Goal: Information Seeking & Learning: Learn about a topic

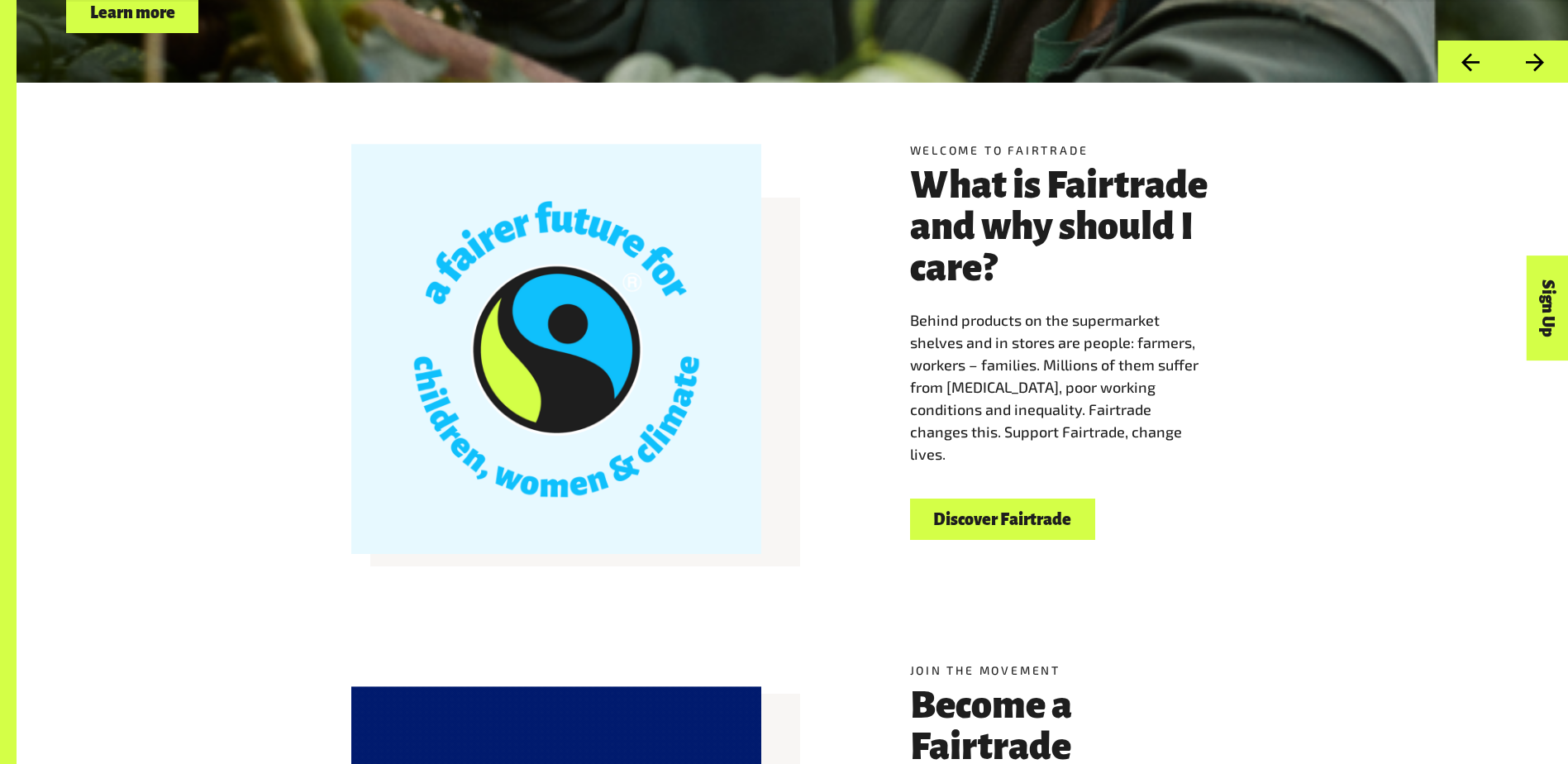
scroll to position [546, 0]
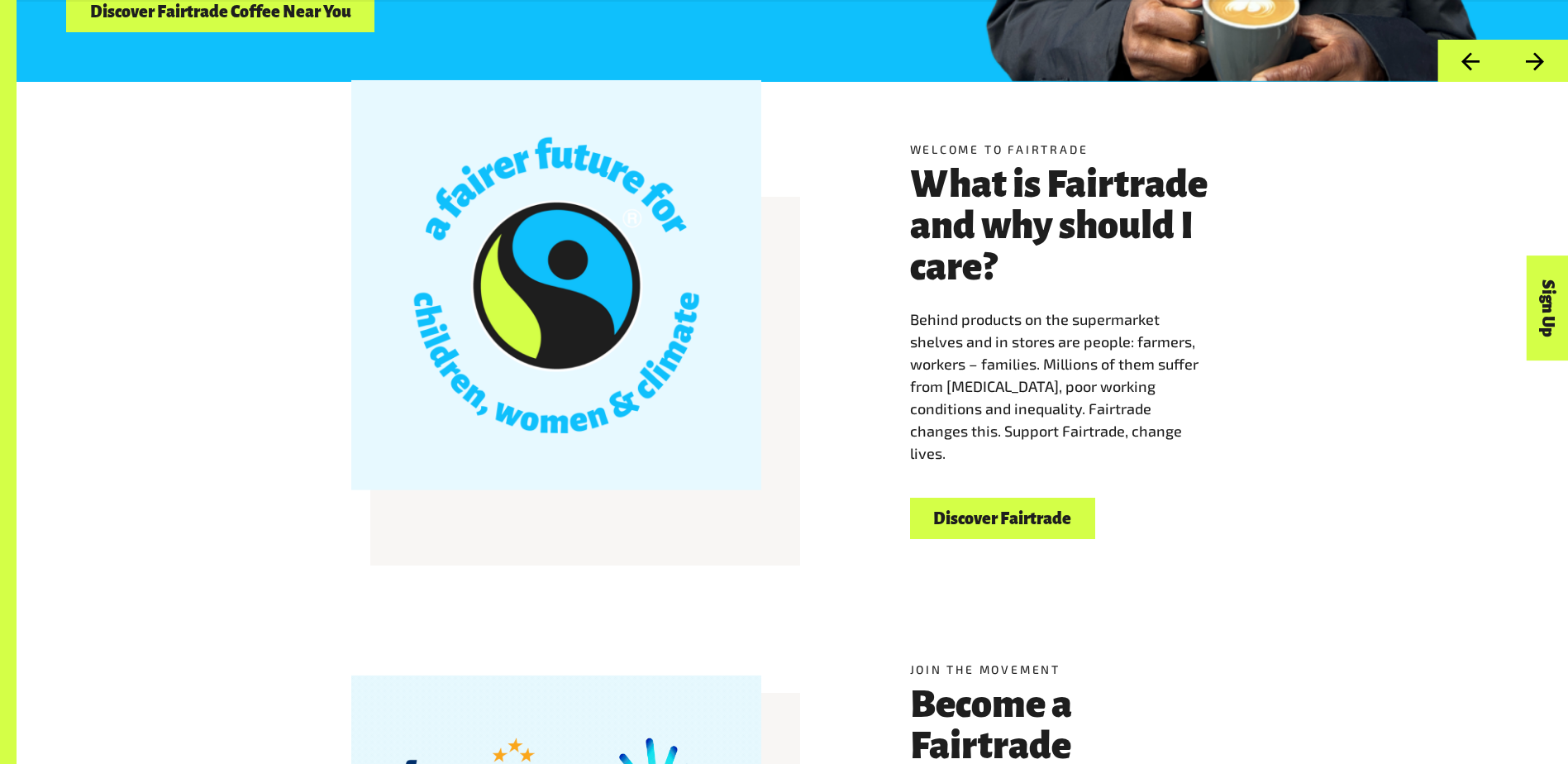
click at [996, 529] on link "Discover Fairtrade" at bounding box center [1002, 518] width 185 height 42
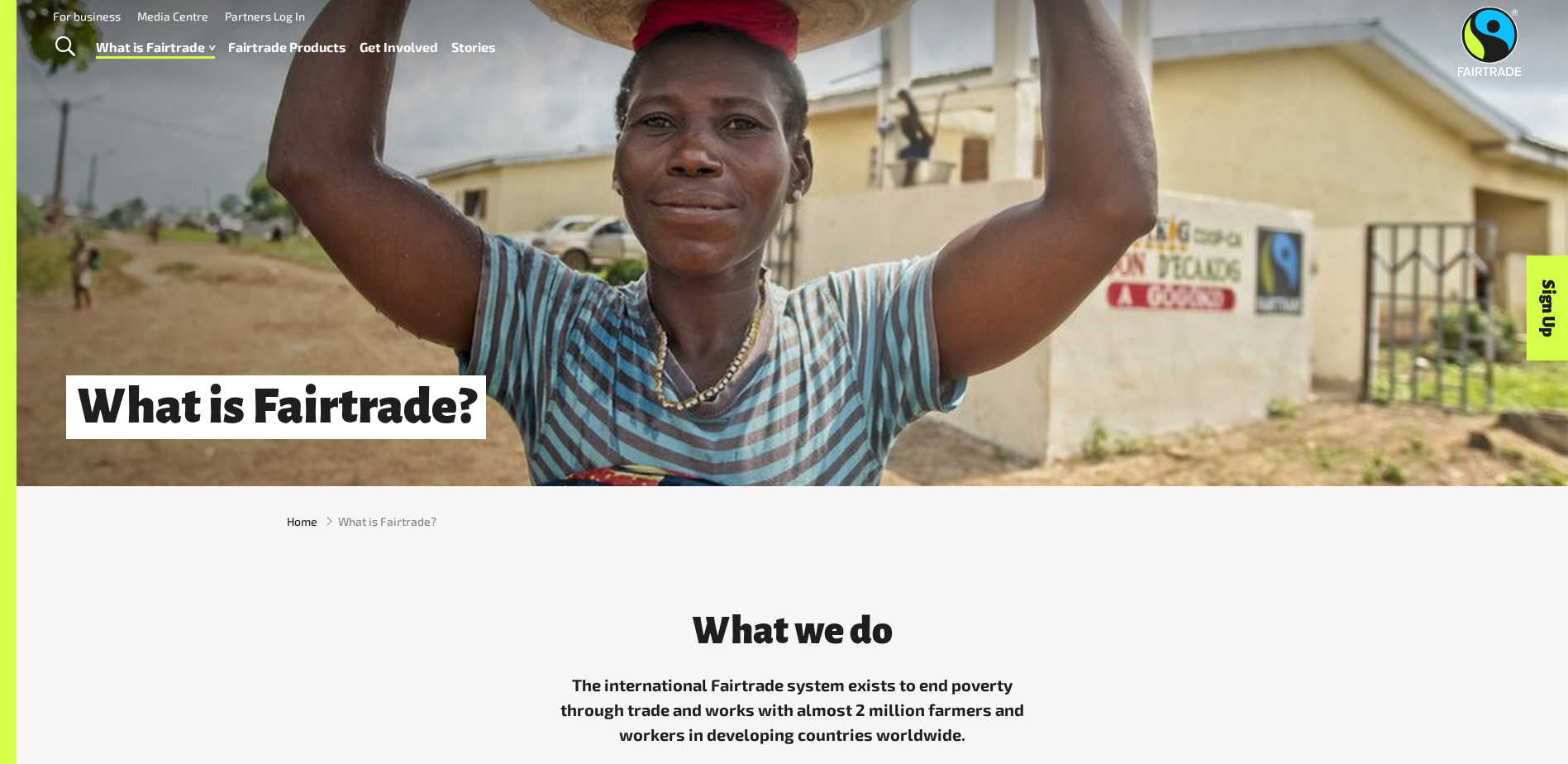
scroll to position [413, 0]
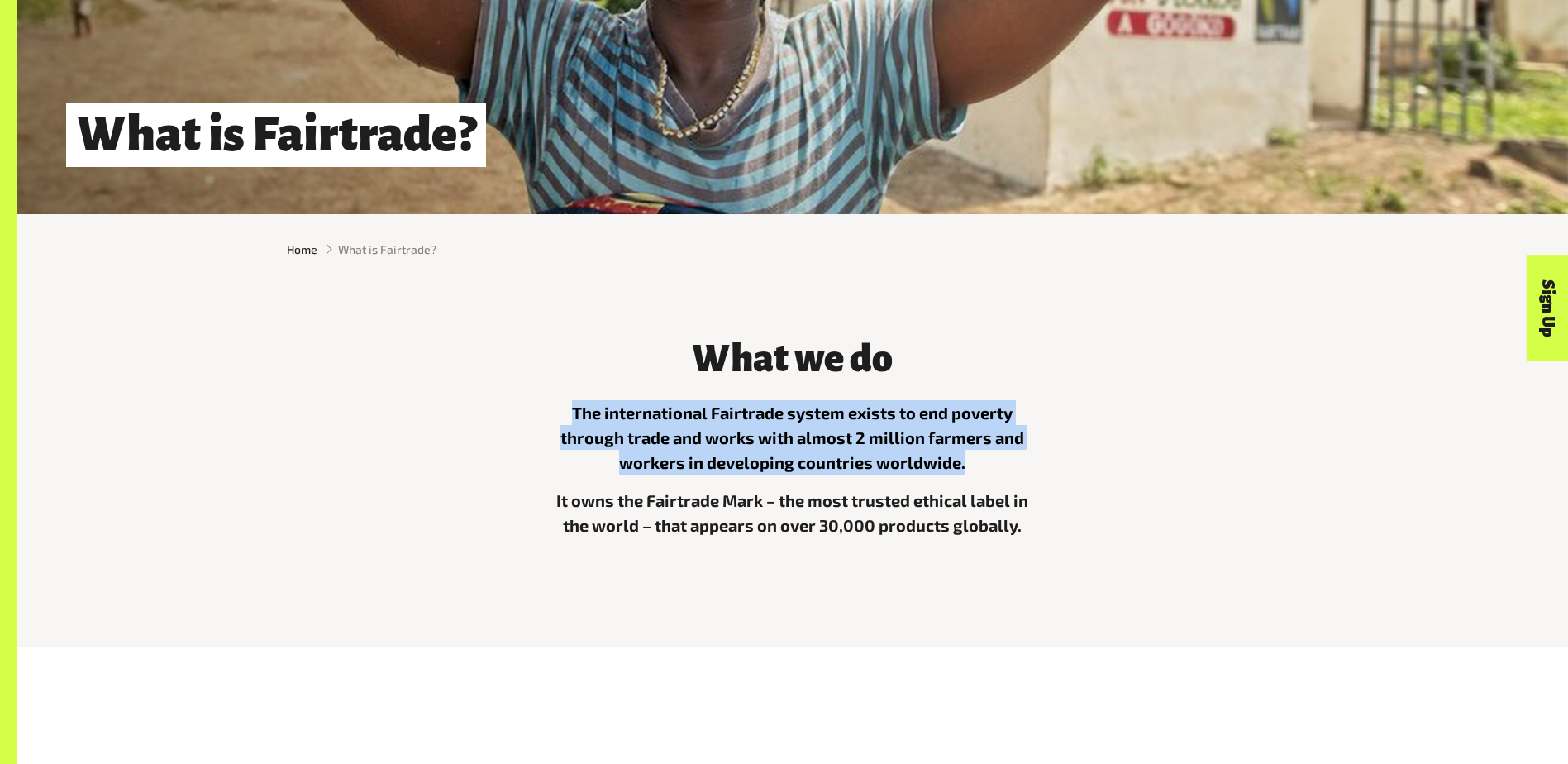
drag, startPoint x: 575, startPoint y: 415, endPoint x: 969, endPoint y: 473, distance: 398.2
click at [969, 473] on p "The international Fairtrade system exists to end poverty through trade and work…" at bounding box center [792, 437] width 496 height 74
copy p "The international Fairtrade system exists to end poverty through trade and work…"
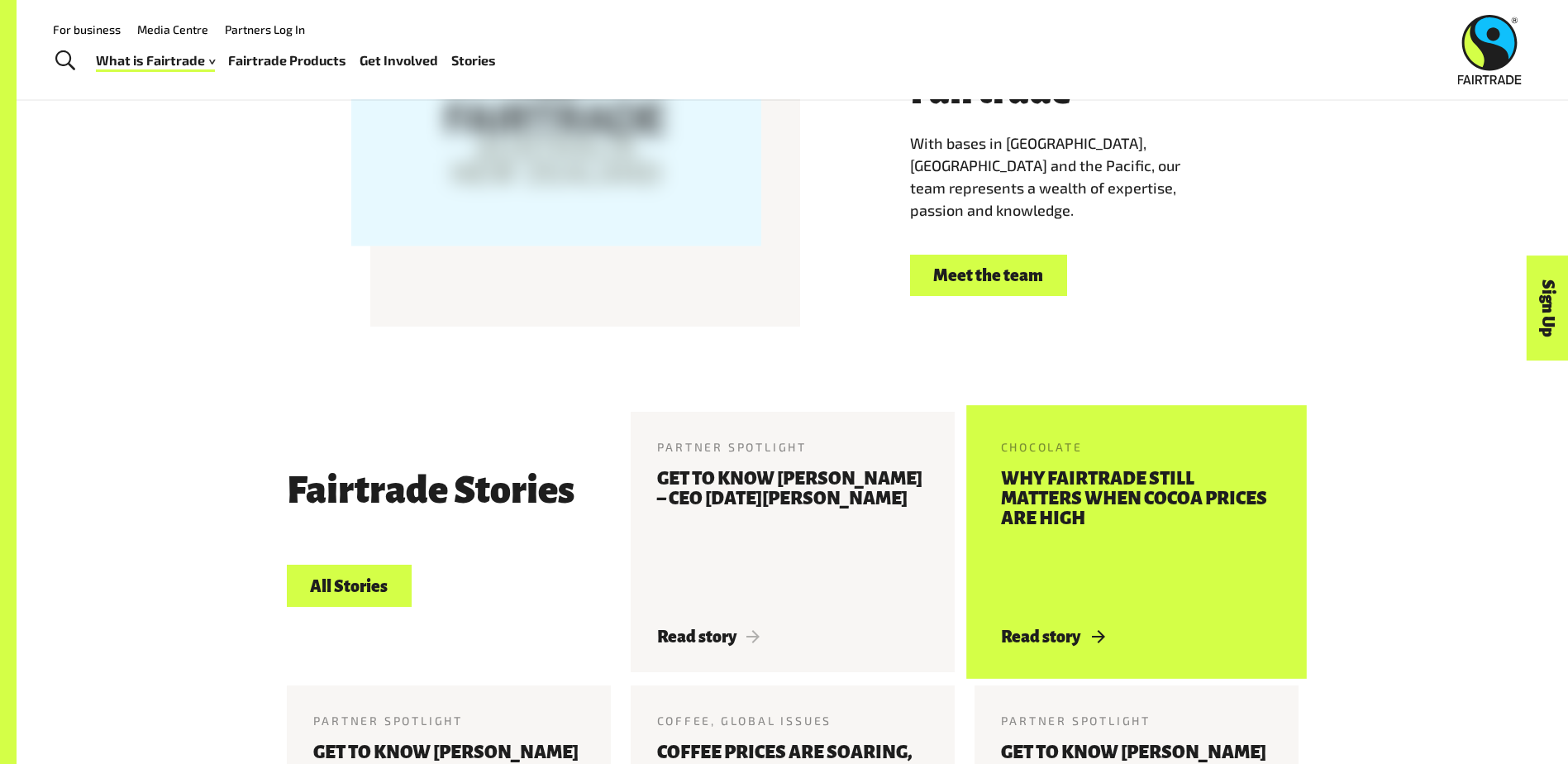
scroll to position [3306, 0]
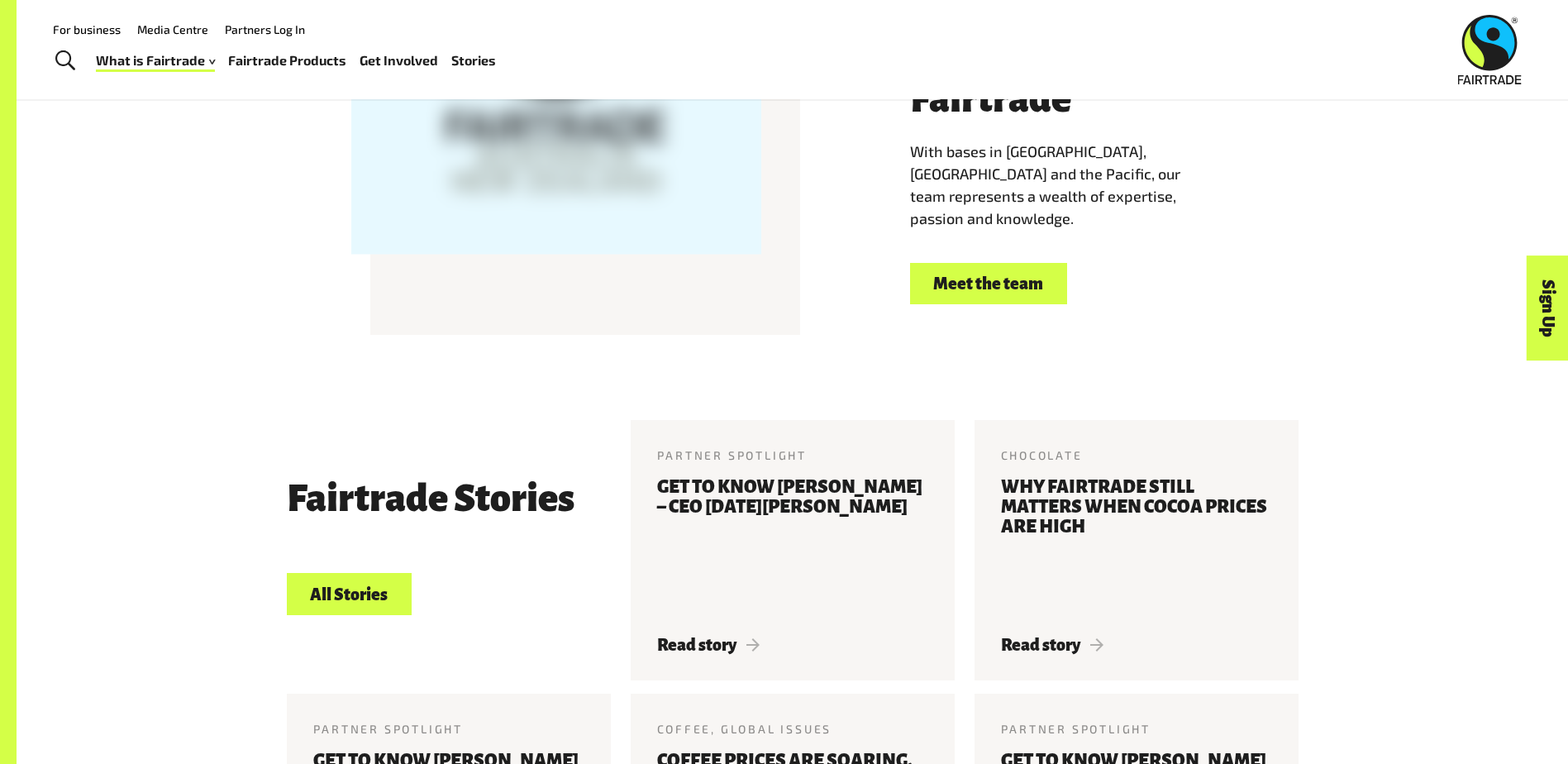
click at [1003, 263] on link "Meet the team" at bounding box center [988, 284] width 157 height 42
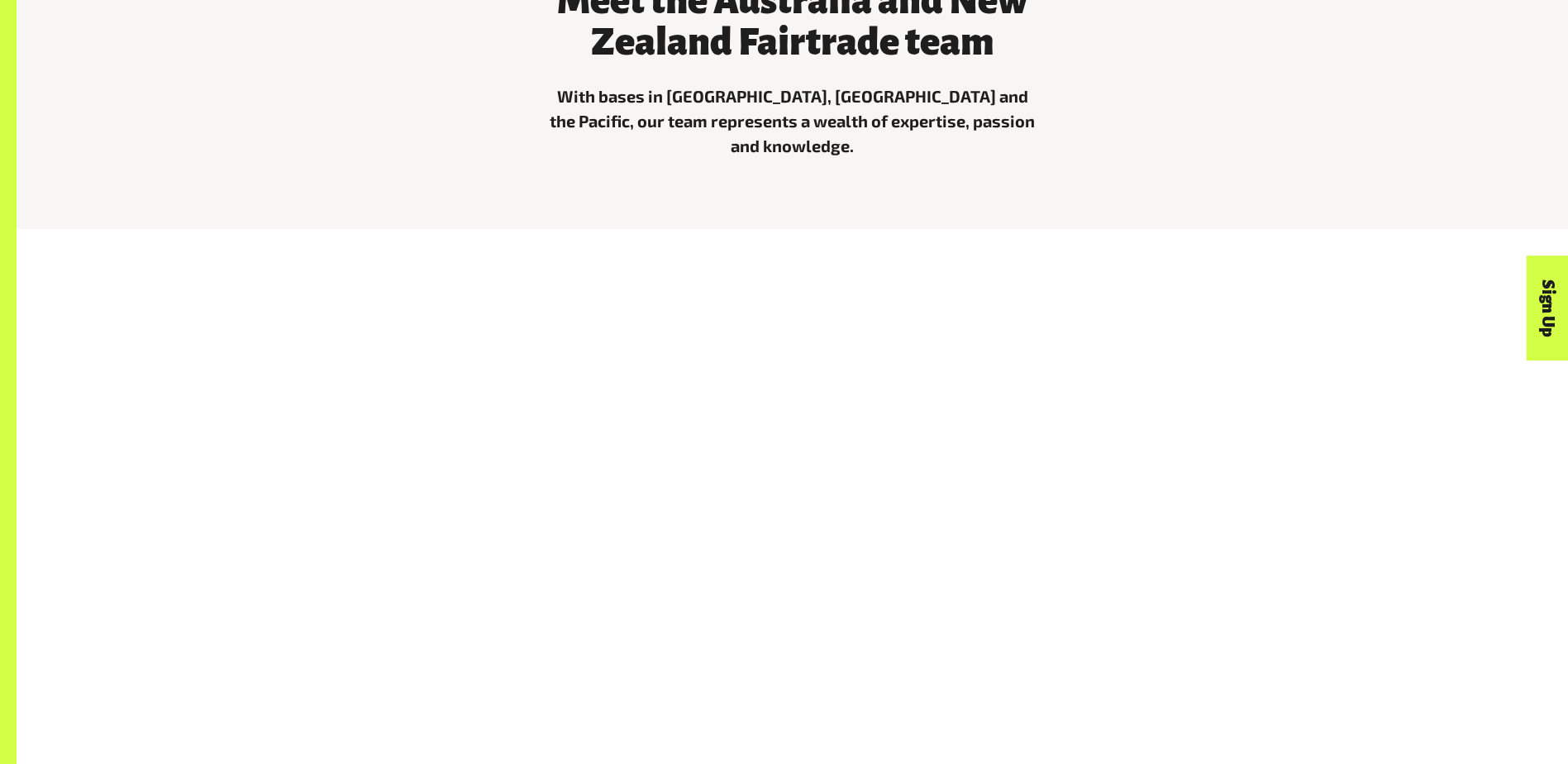
scroll to position [909, 0]
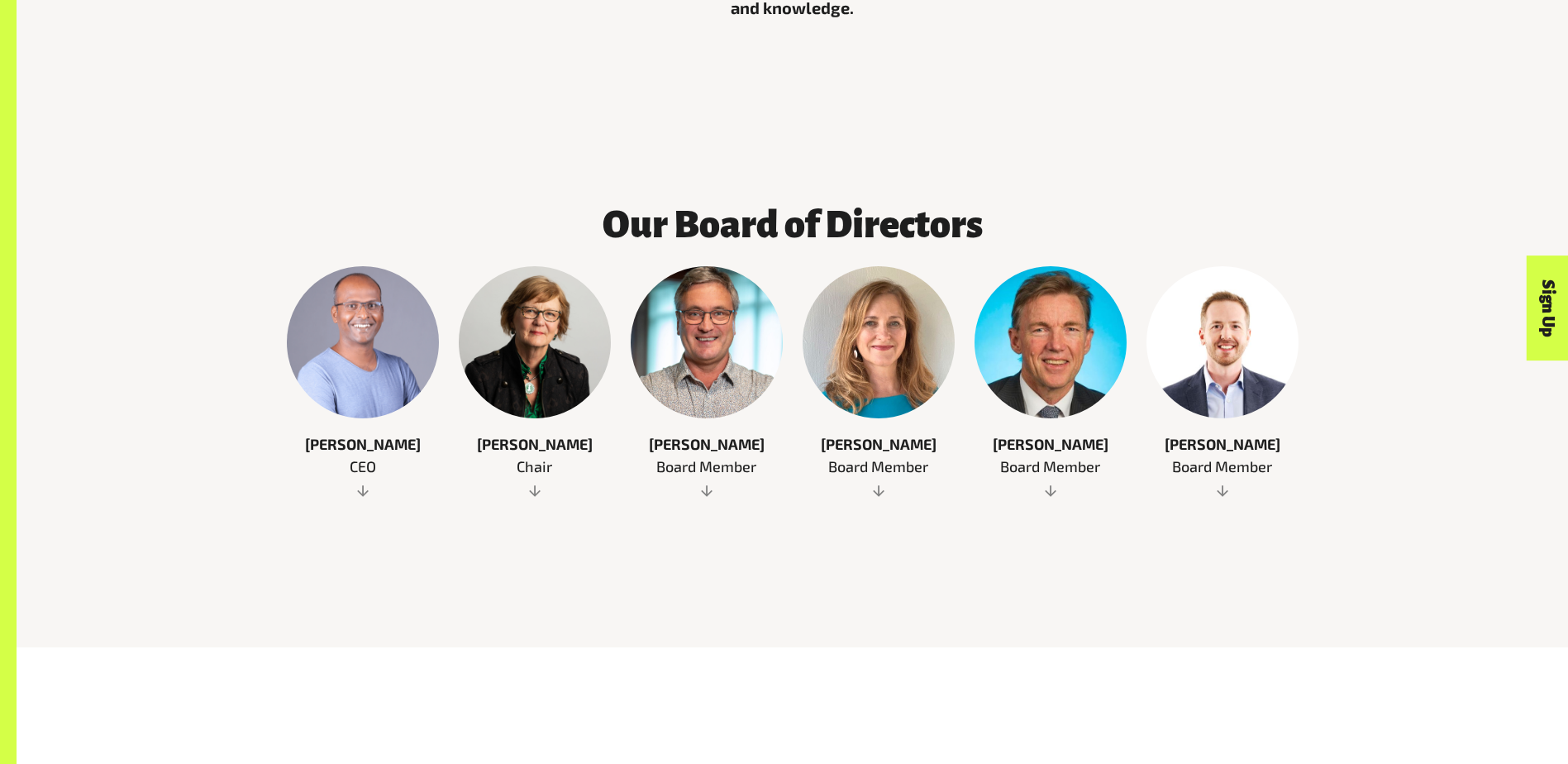
click at [1049, 482] on span at bounding box center [1050, 490] width 152 height 16
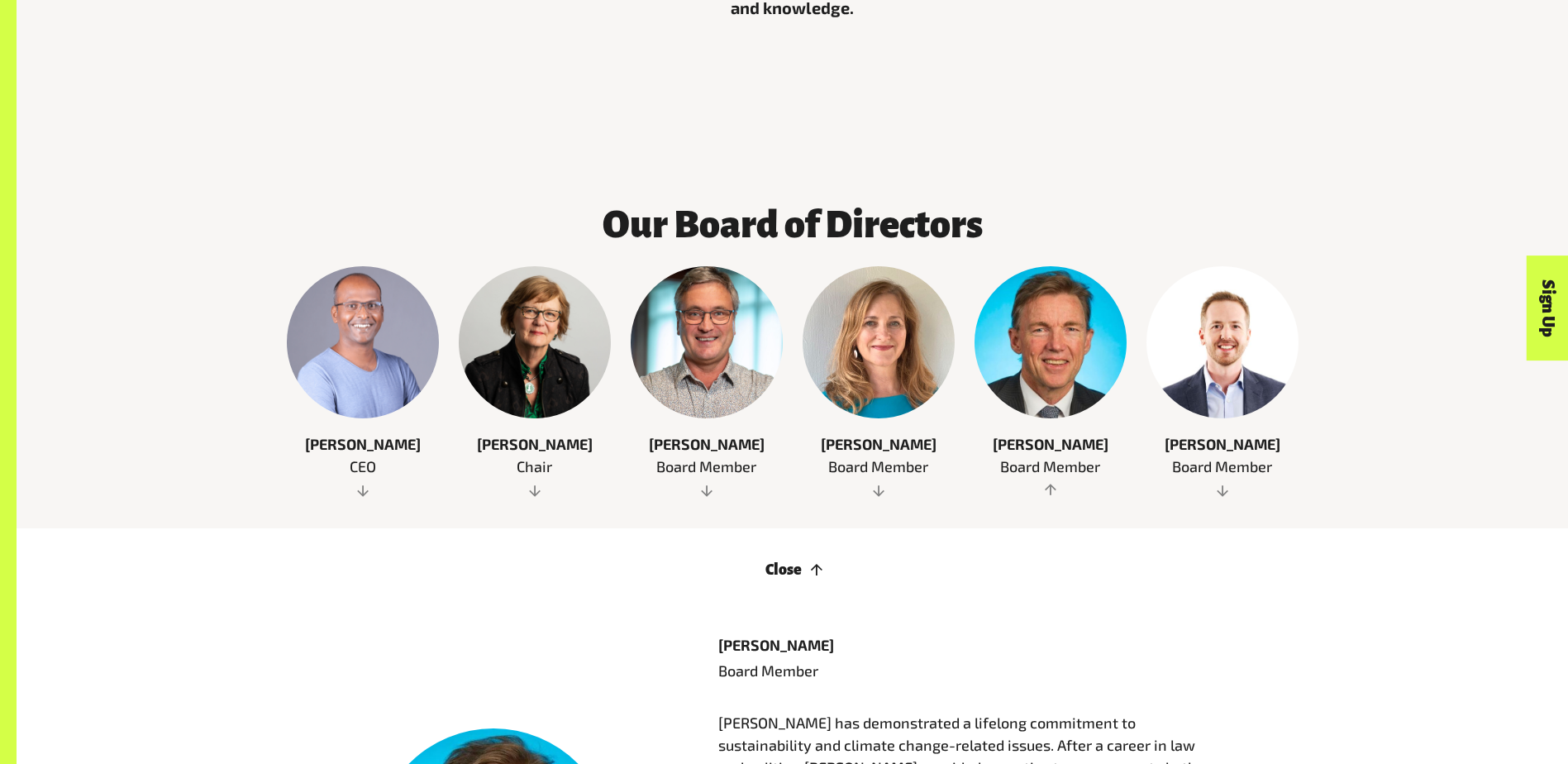
click at [1068, 369] on div at bounding box center [1050, 343] width 152 height 152
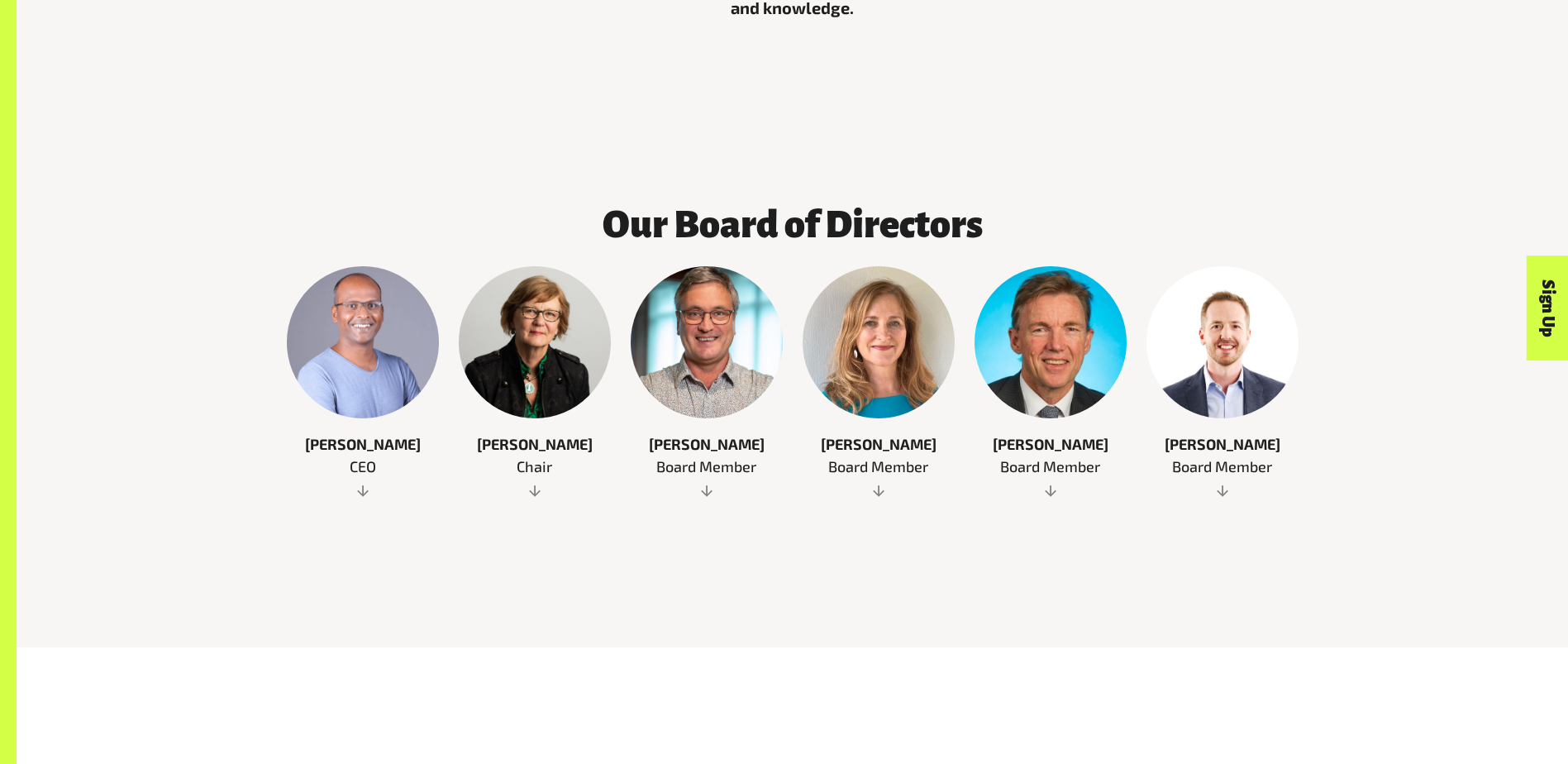
click at [1038, 482] on span at bounding box center [1050, 490] width 152 height 16
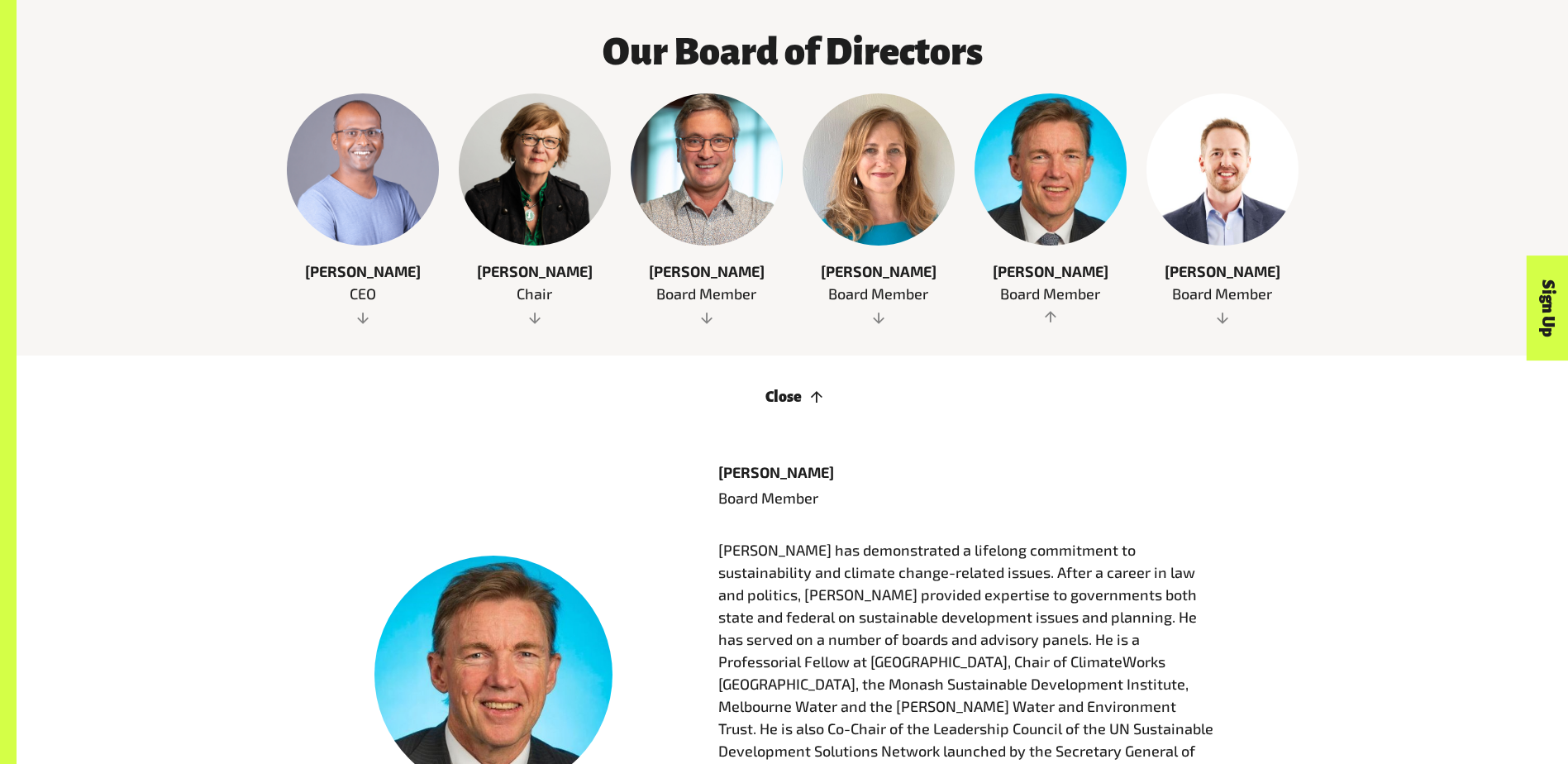
scroll to position [1240, 0]
